Goal: Book appointment/travel/reservation

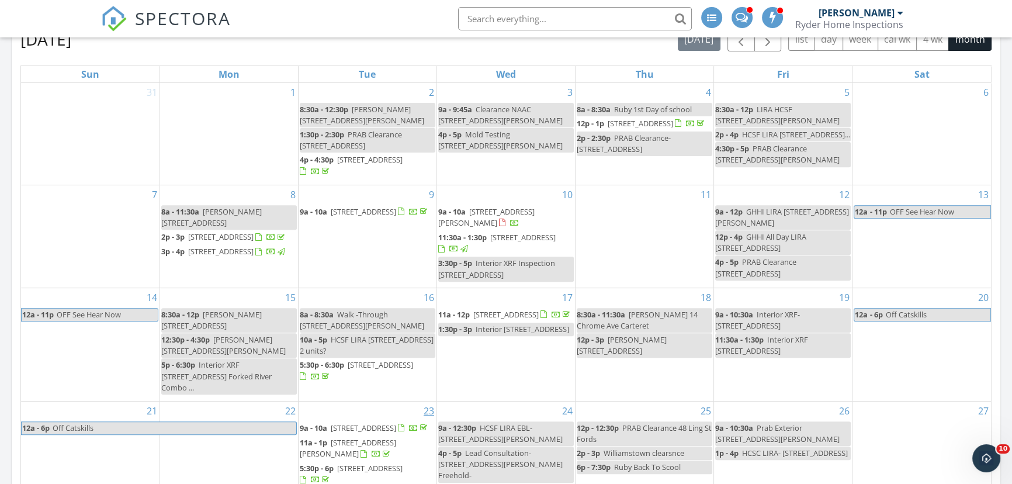
scroll to position [690, 0]
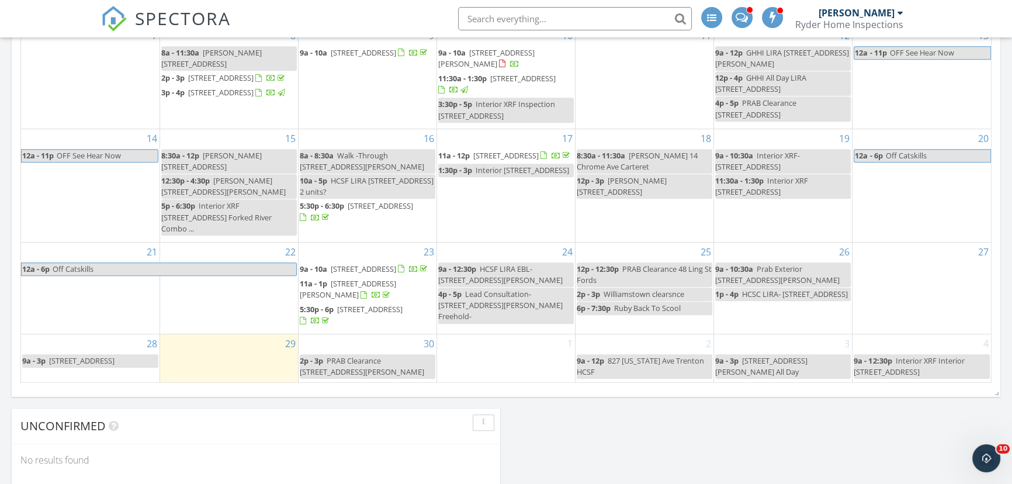
click at [366, 343] on div "30 2p - 3p PRAB Clearance [STREET_ADDRESS]" at bounding box center [367, 358] width 138 height 48
click at [368, 315] on link "Event" at bounding box center [365, 314] width 60 height 19
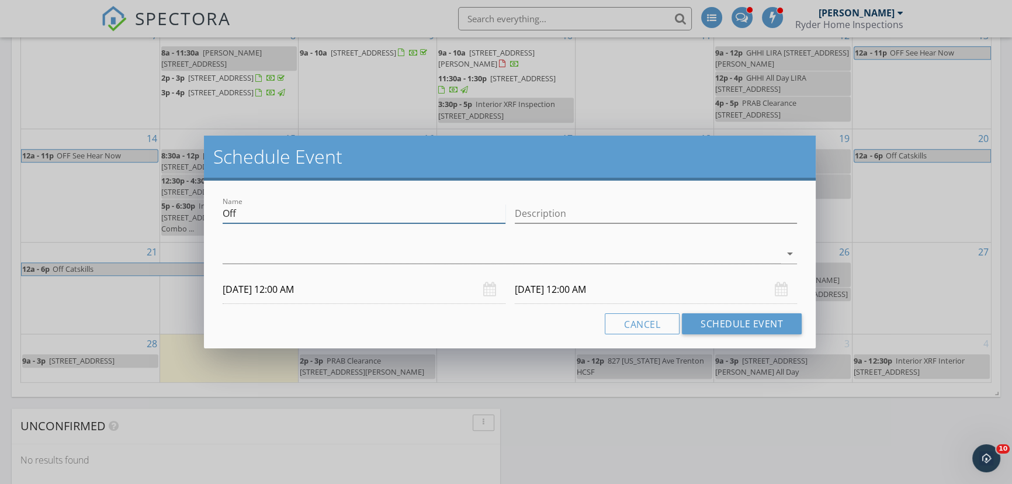
click at [244, 213] on input "Off" at bounding box center [364, 213] width 283 height 19
type input "O"
type input "[PERSON_NAME] 7 [PERSON_NAME] Terrace Sayreville"
click at [526, 214] on input "Description" at bounding box center [656, 213] width 283 height 19
type input "$610.00"
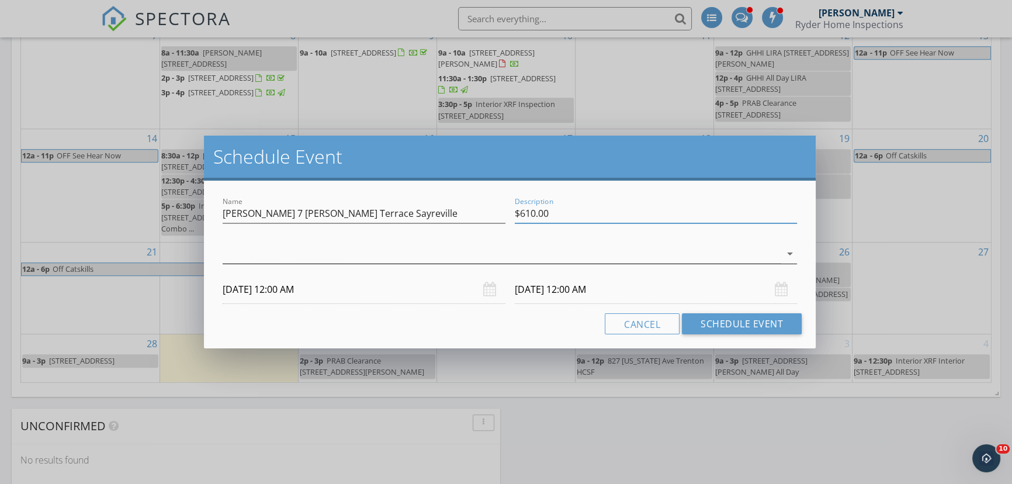
click at [782, 256] on div "arrow_drop_down" at bounding box center [788, 254] width 16 height 14
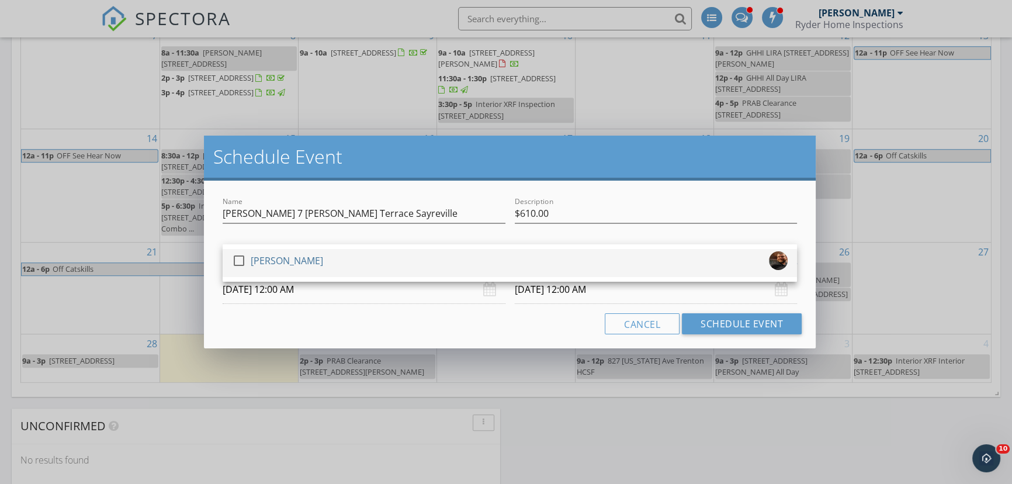
click at [239, 256] on div at bounding box center [239, 261] width 20 height 20
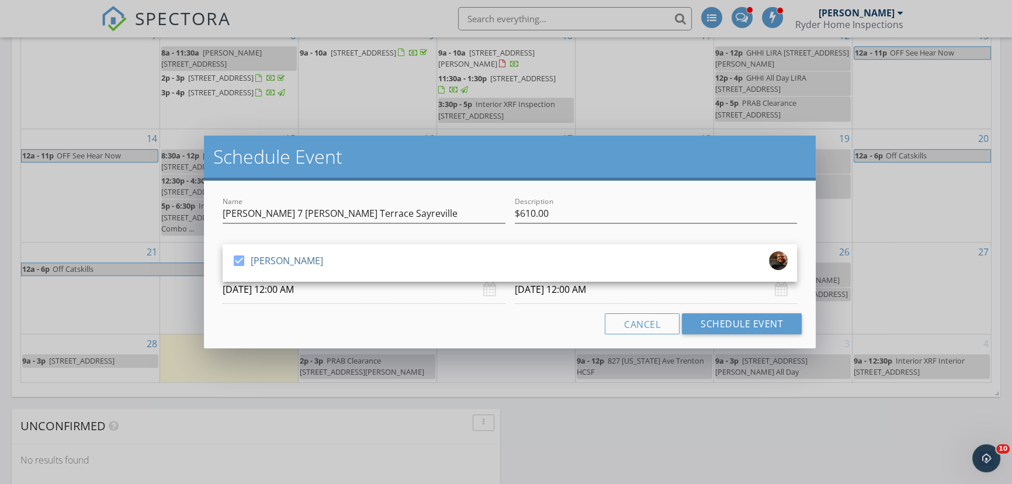
click at [329, 294] on input "[DATE] 12:00 AM" at bounding box center [364, 289] width 283 height 29
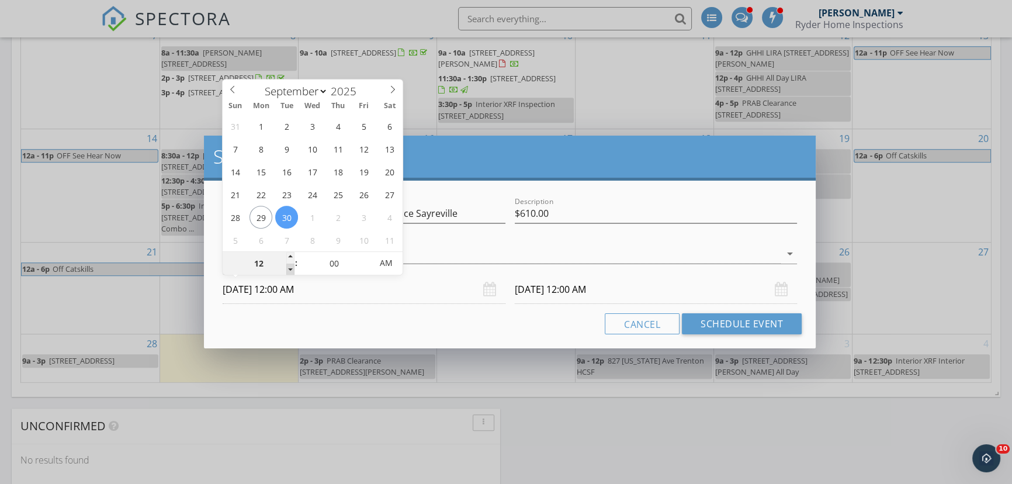
type input "11"
type input "[DATE] 11:00 PM"
click at [290, 266] on span at bounding box center [290, 269] width 8 height 12
type input "10"
type input "[DATE] 10:00 PM"
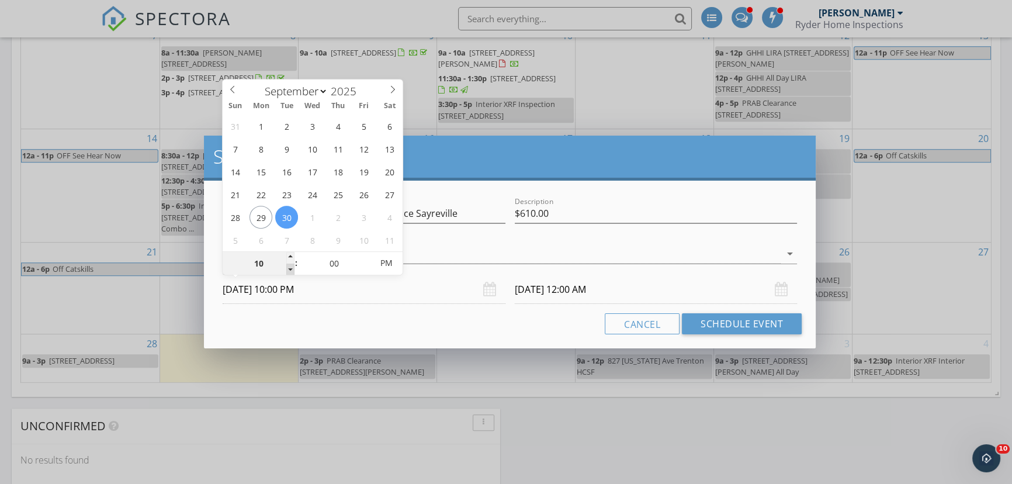
click at [290, 266] on span at bounding box center [290, 269] width 8 height 12
type input "09"
type input "[DATE] 9:00 PM"
click at [290, 266] on span at bounding box center [290, 269] width 8 height 12
type input "08"
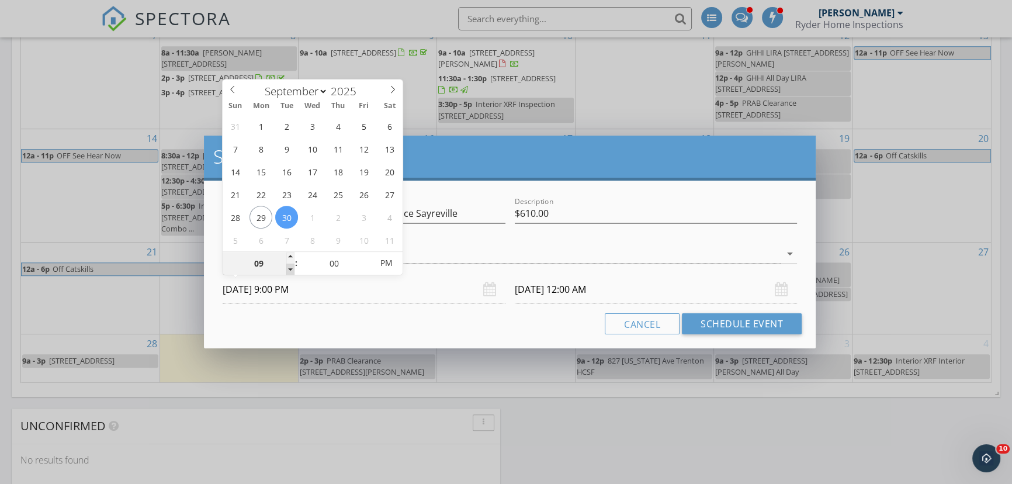
type input "[DATE] 8:00 PM"
click at [290, 266] on span at bounding box center [290, 269] width 8 height 12
type input "[DATE] 8:00 PM"
type input "05"
type input "[DATE] 8:05 PM"
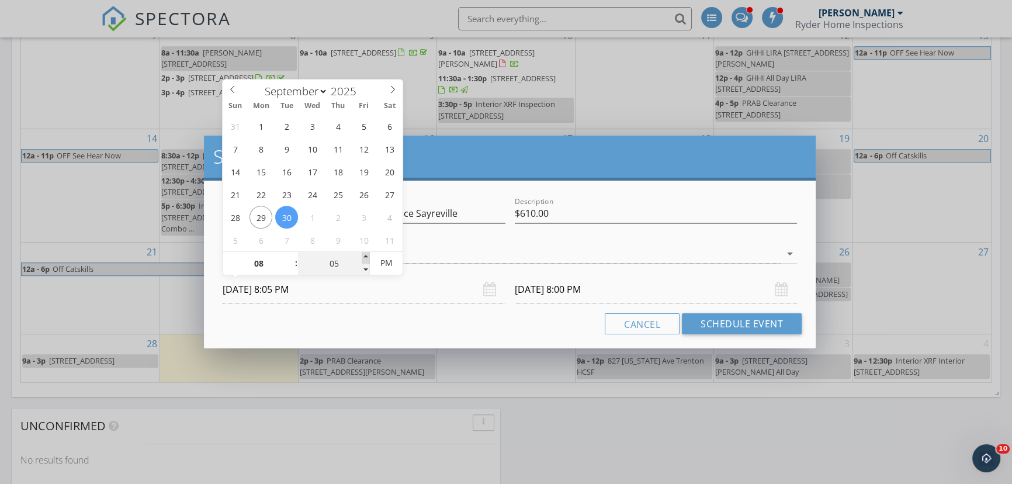
click at [365, 254] on span at bounding box center [366, 258] width 8 height 12
type input "10"
type input "[DATE] 8:10 PM"
click at [365, 254] on span at bounding box center [366, 258] width 8 height 12
type input "15"
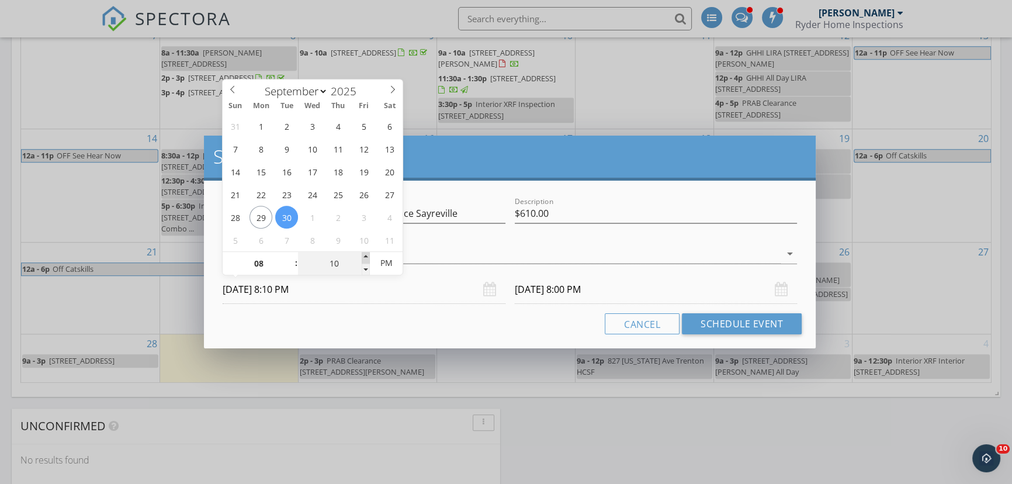
type input "[DATE] 8:15 PM"
click at [365, 254] on span at bounding box center [366, 258] width 8 height 12
type input "20"
type input "[DATE] 8:20 PM"
click at [365, 254] on span at bounding box center [366, 258] width 8 height 12
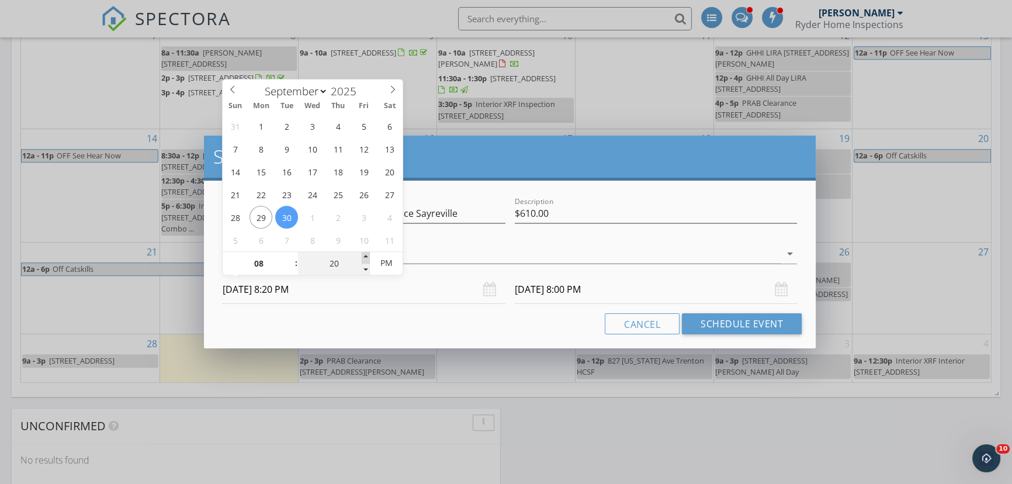
type input "25"
type input "[DATE] 8:25 PM"
click at [365, 254] on span at bounding box center [366, 258] width 8 height 12
type input "25"
type input "[DATE] 8:25 PM"
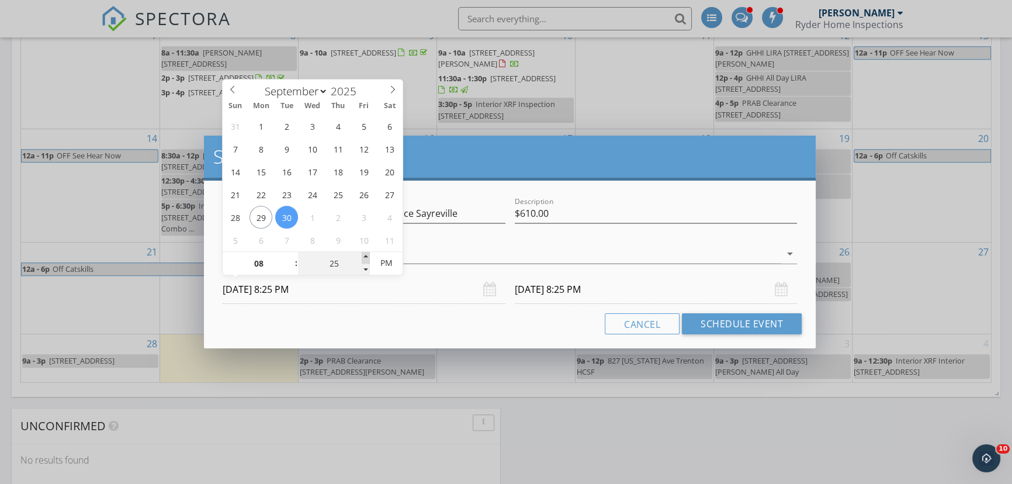
type input "30"
type input "[DATE] 8:30 PM"
click at [365, 254] on span at bounding box center [366, 258] width 8 height 12
type input "30"
type input "[DATE] 8:30 PM"
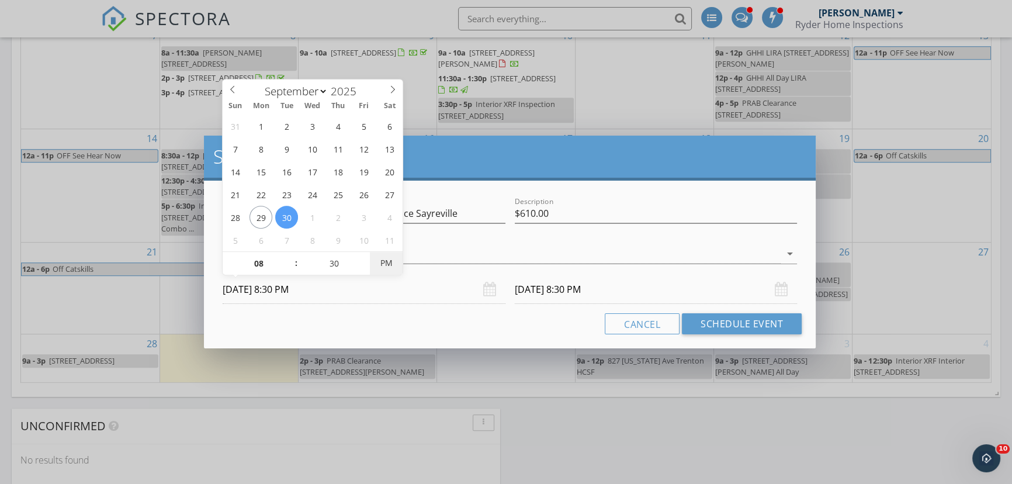
type input "[DATE] 8:30 AM"
click at [388, 265] on span "AM" at bounding box center [386, 262] width 32 height 23
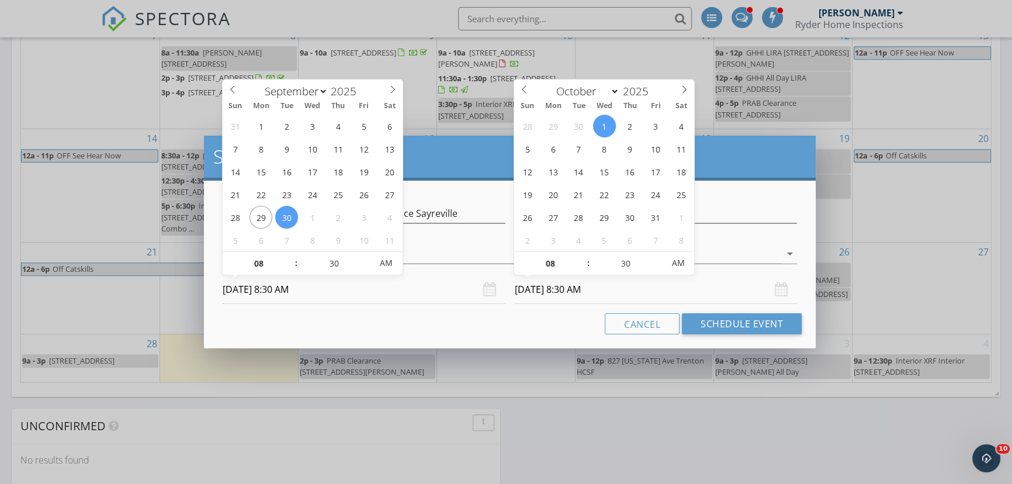
click at [624, 293] on input "[DATE] 8:30 AM" at bounding box center [656, 289] width 283 height 29
type input "09"
type input "[DATE] 9:30 AM"
click at [583, 254] on span at bounding box center [582, 258] width 8 height 12
type input "10"
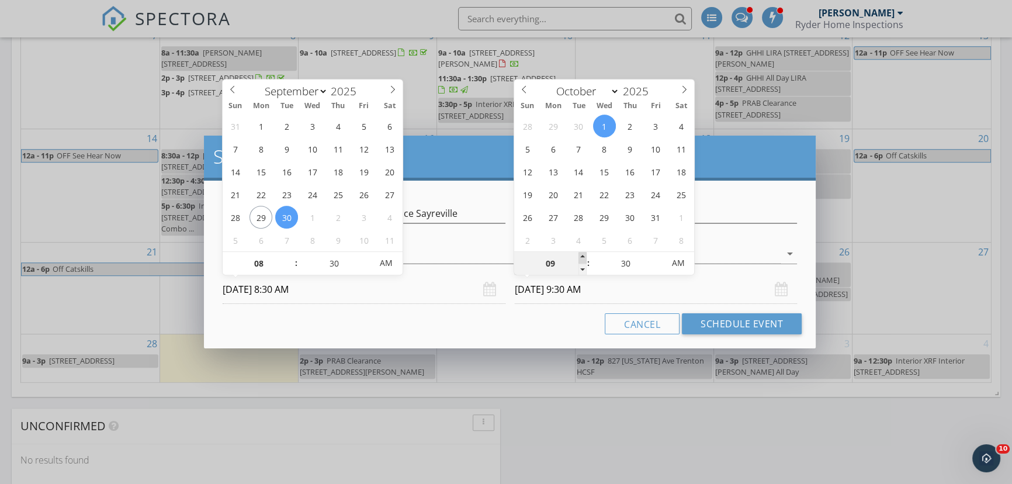
type input "[DATE] 10:30 AM"
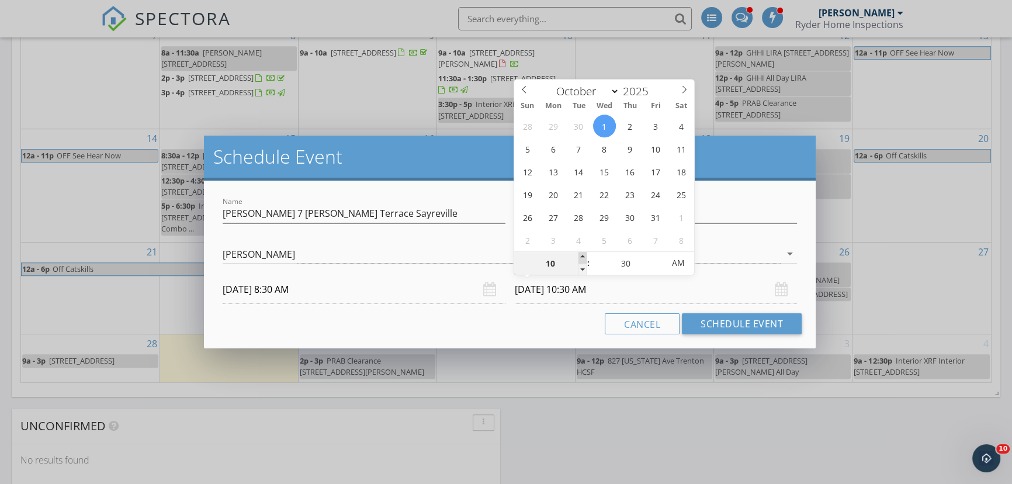
click at [583, 254] on span at bounding box center [582, 258] width 8 height 12
type input "11"
type input "[DATE] 11:30 AM"
click at [583, 254] on span at bounding box center [582, 258] width 8 height 12
select select "8"
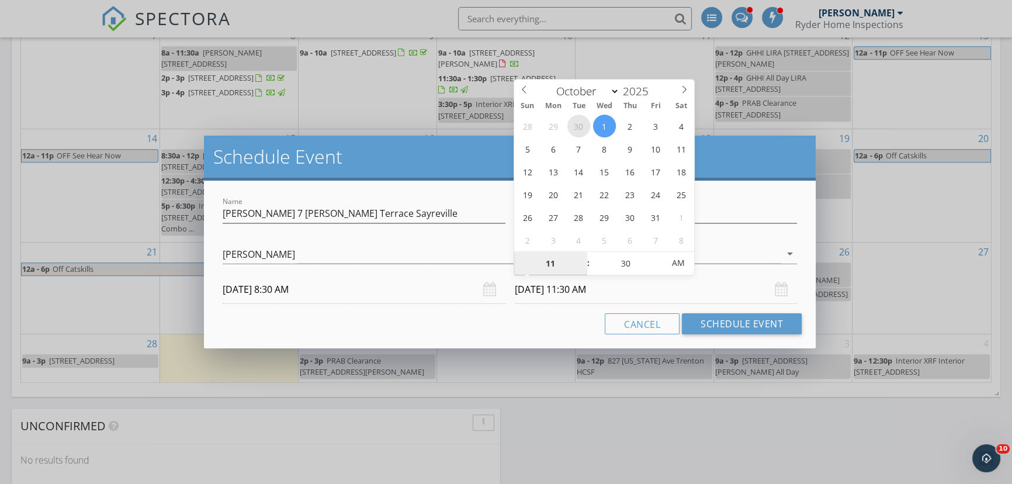
type input "[DATE] 11:30 AM"
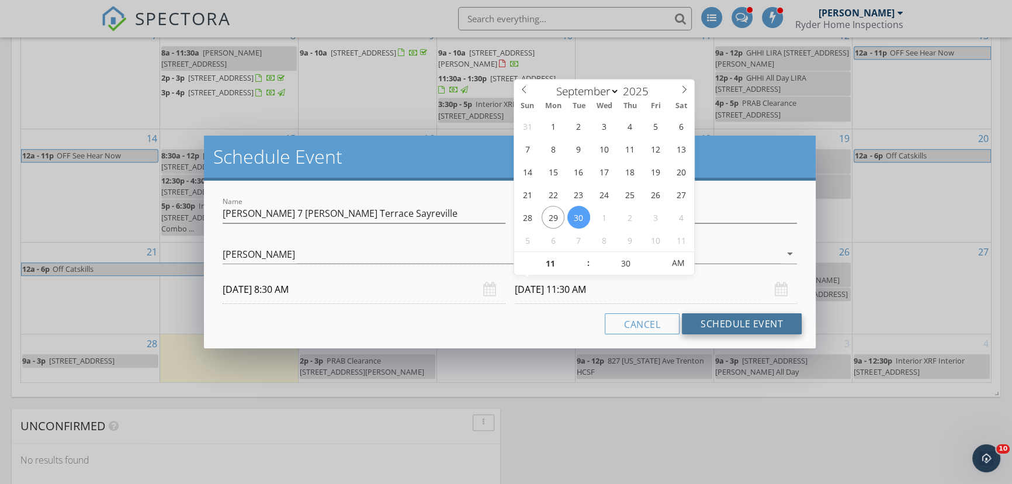
click at [738, 322] on button "Schedule Event" at bounding box center [742, 323] width 120 height 21
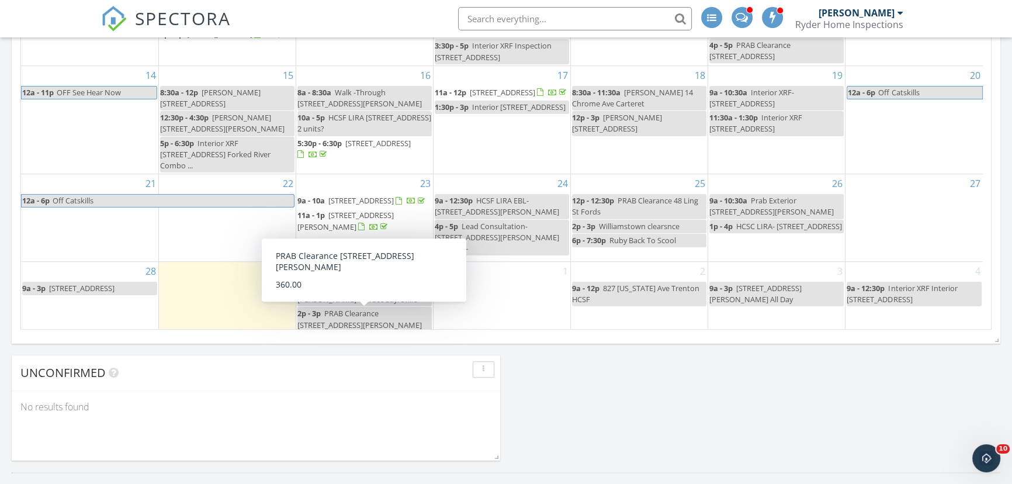
scroll to position [0, 0]
